Goal: Task Accomplishment & Management: Manage account settings

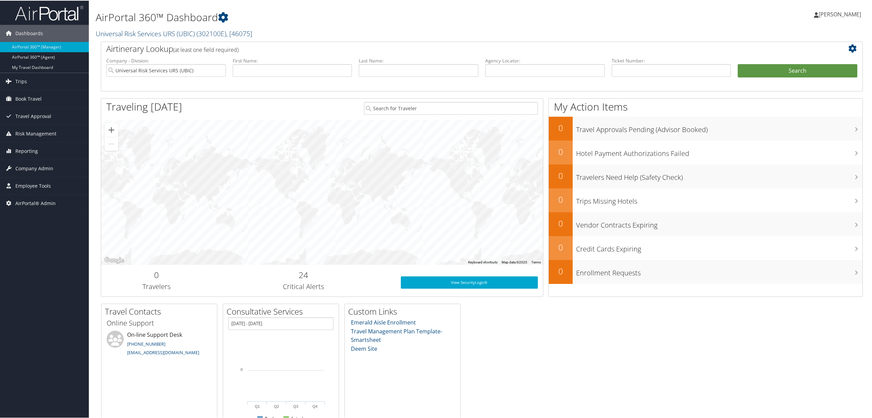
click at [170, 33] on link "Universal Risk Services URS (UBIC) ( 302100E ) , [ 46075 ]" at bounding box center [174, 32] width 156 height 9
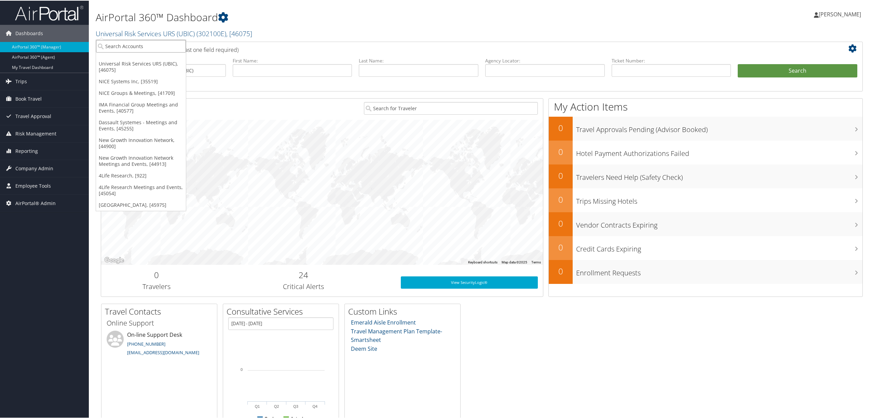
click at [152, 52] on input "search" at bounding box center [141, 45] width 90 height 13
type input "prolog"
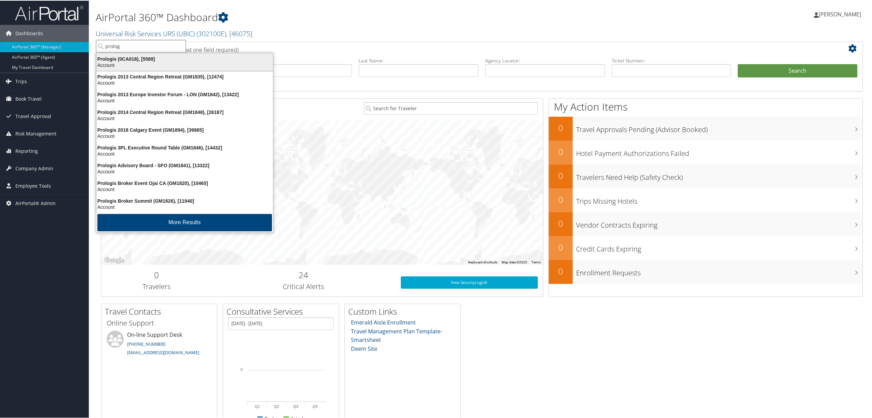
click at [140, 59] on div "Prologis (0CA018), [5589]" at bounding box center [184, 58] width 185 height 6
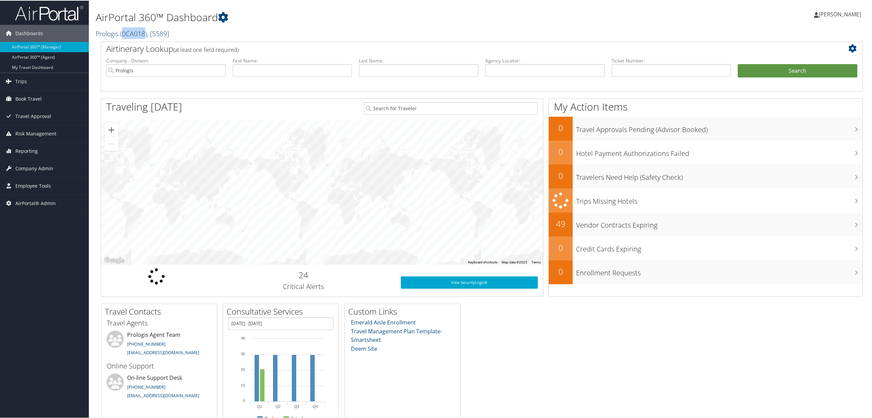
drag, startPoint x: 146, startPoint y: 33, endPoint x: 122, endPoint y: 35, distance: 24.0
click at [122, 35] on span "( 0CA018 )" at bounding box center [133, 32] width 27 height 9
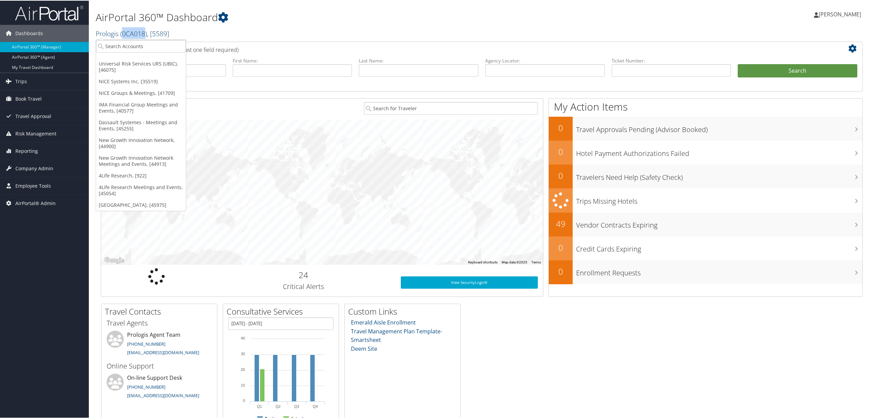
copy span "0CA018"
click at [39, 172] on span "Company Admin" at bounding box center [34, 168] width 38 height 17
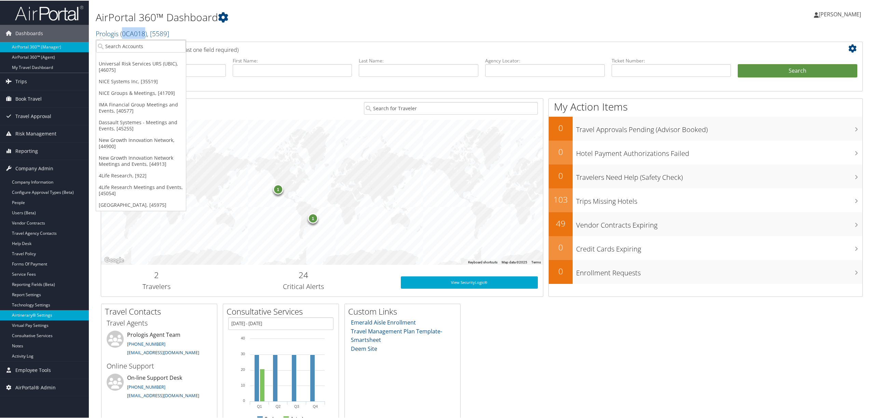
click at [49, 316] on link "Airtinerary® Settings" at bounding box center [44, 315] width 89 height 10
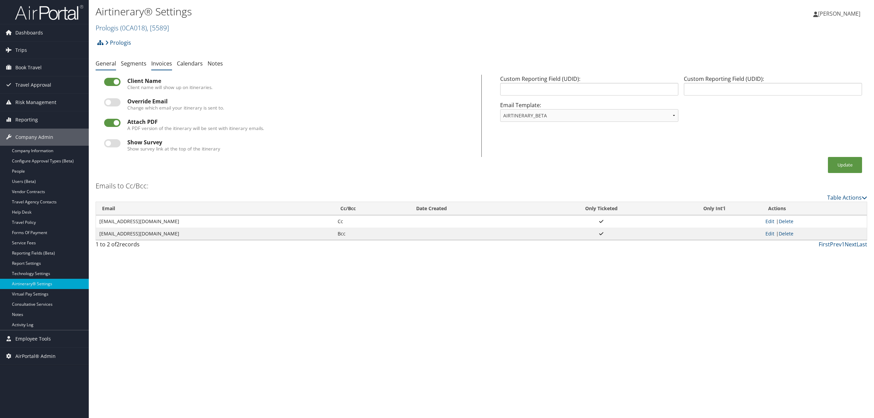
click at [165, 65] on link "Invoices" at bounding box center [161, 64] width 21 height 8
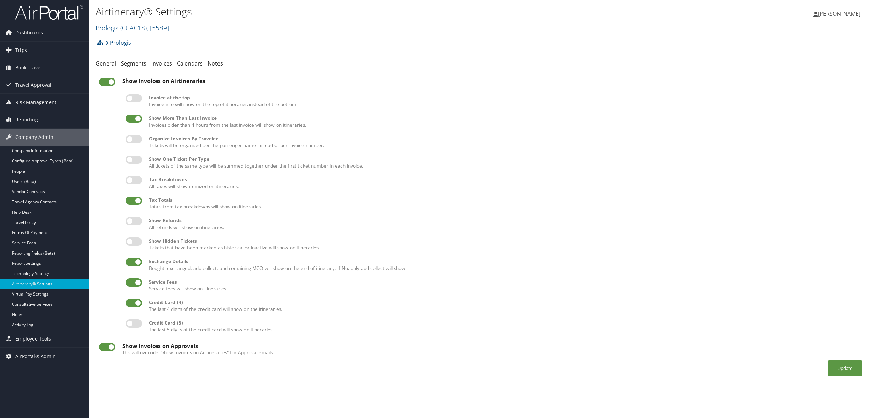
click at [111, 82] on label at bounding box center [107, 82] width 16 height 8
click at [107, 82] on input "checkbox" at bounding box center [104, 83] width 4 height 4
checkbox input "false"
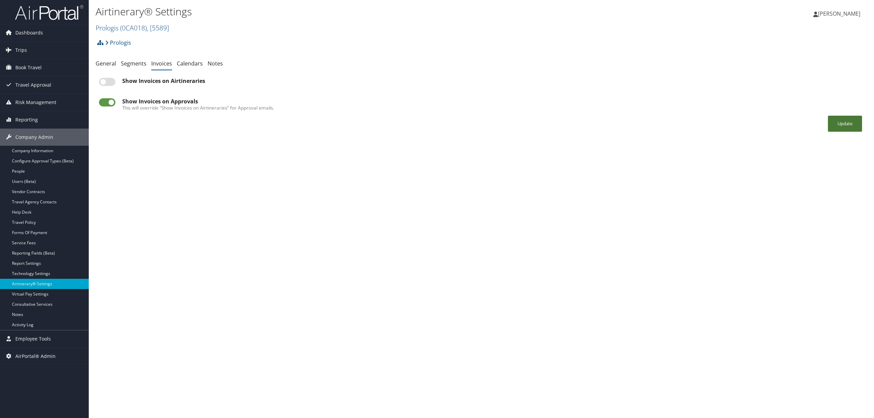
click at [834, 127] on button "Update" at bounding box center [845, 124] width 34 height 16
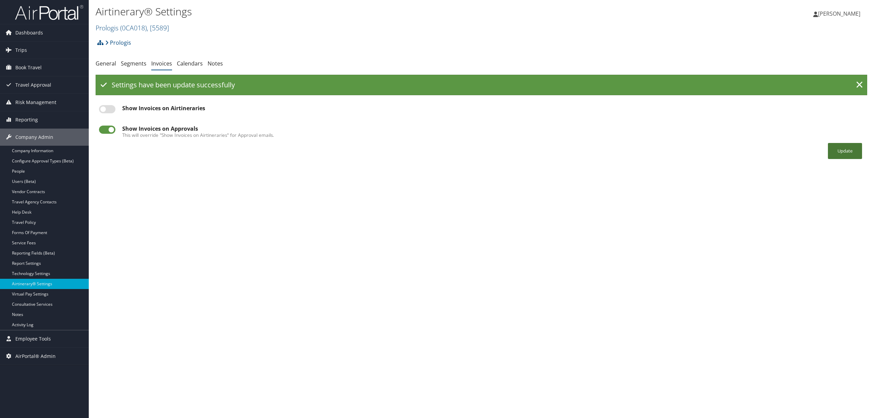
click at [851, 154] on button "Update" at bounding box center [845, 151] width 34 height 16
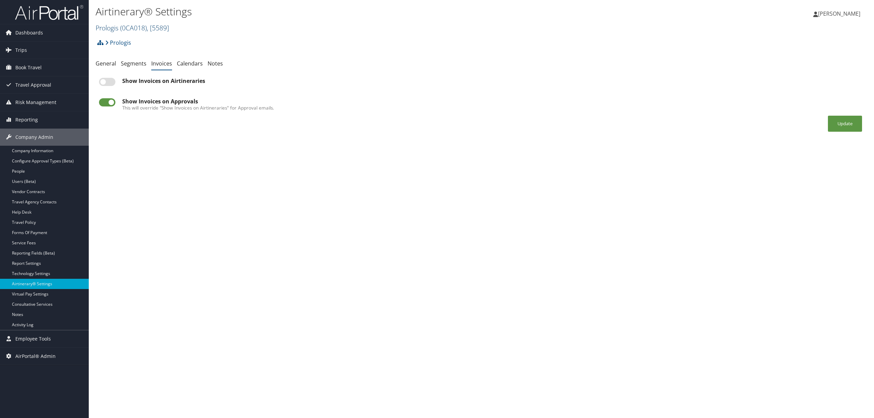
click at [123, 29] on span "( 0CA018 )" at bounding box center [133, 27] width 27 height 9
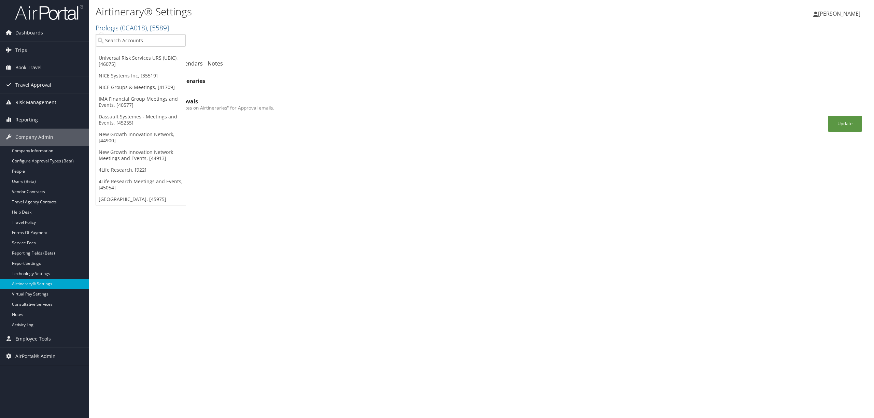
click at [229, 43] on div "Prologis Account Structure Prologis (0CA018) OFFBOARDING Create Child Prologis …" at bounding box center [482, 45] width 772 height 18
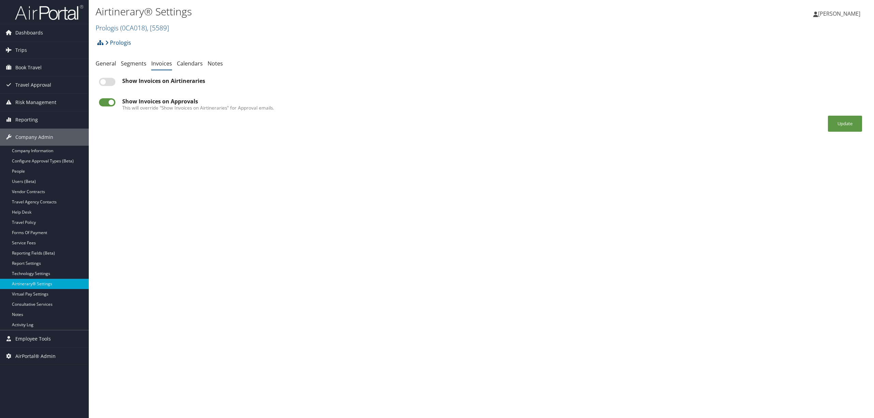
click at [96, 43] on li at bounding box center [100, 43] width 8 height 14
click at [100, 42] on icon at bounding box center [100, 42] width 6 height 5
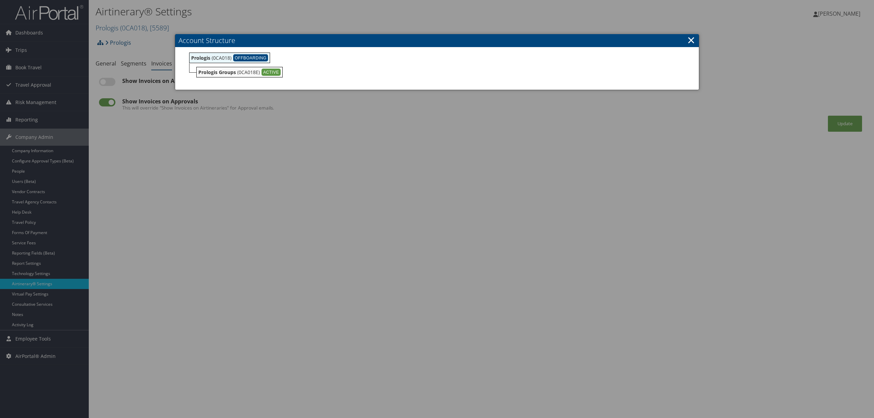
click at [695, 41] on h3 "Account Structure" at bounding box center [437, 40] width 524 height 13
click at [691, 38] on link "×" at bounding box center [692, 40] width 8 height 14
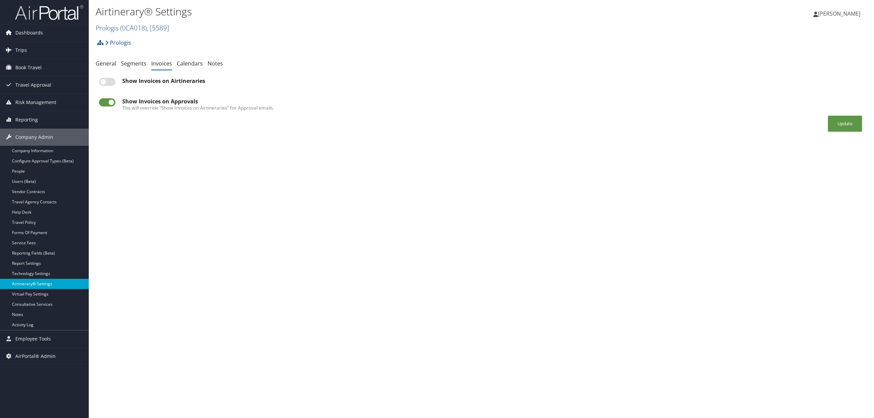
click at [64, 283] on link "Airtinerary® Settings" at bounding box center [44, 284] width 89 height 10
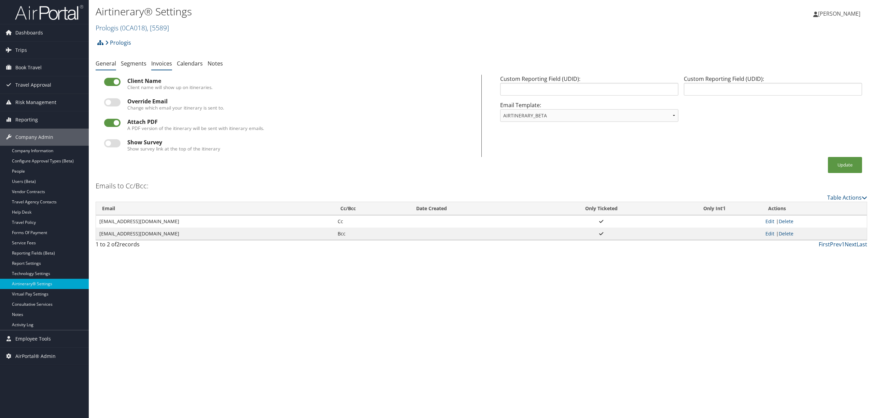
click at [159, 63] on link "Invoices" at bounding box center [161, 64] width 21 height 8
